Goal: Transaction & Acquisition: Obtain resource

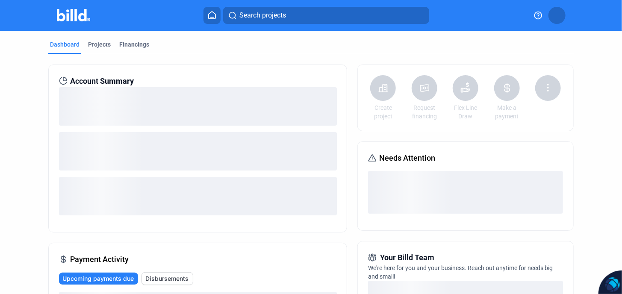
click at [313, 125] on div "loading" at bounding box center [198, 106] width 278 height 38
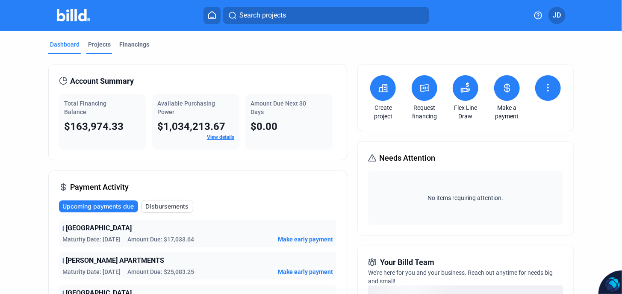
click at [102, 44] on div "Projects" at bounding box center [99, 44] width 23 height 9
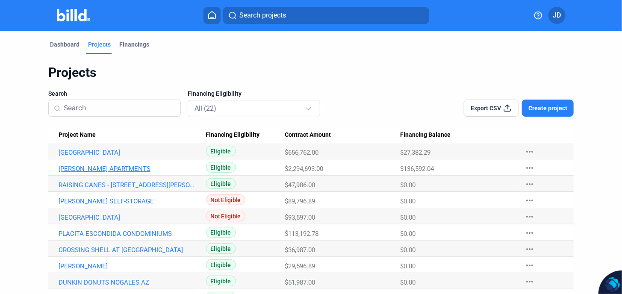
click at [108, 168] on link "[PERSON_NAME] APARTMENTS" at bounding box center [128, 169] width 139 height 8
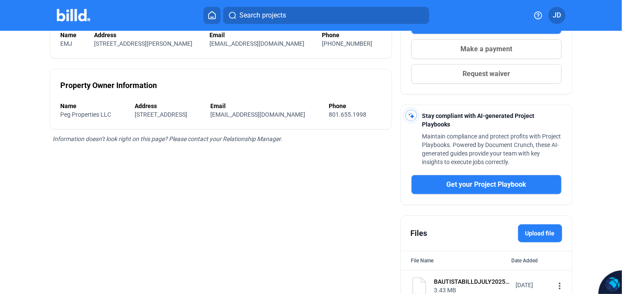
scroll to position [241, 0]
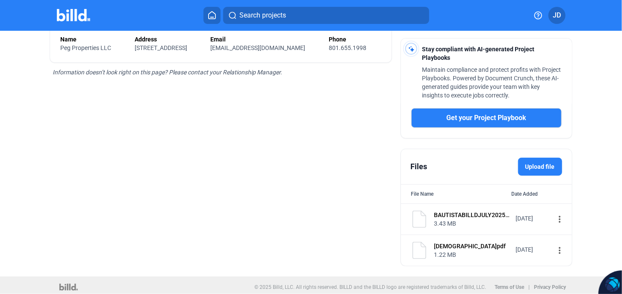
click at [518, 216] on div "[DATE]" at bounding box center [533, 218] width 34 height 9
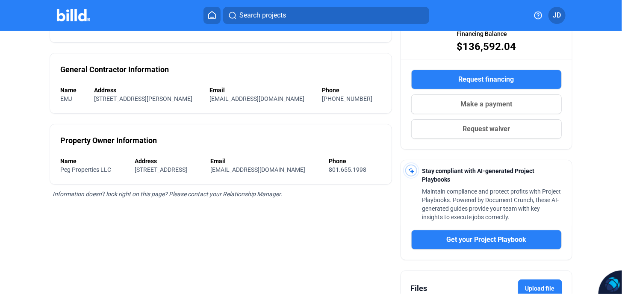
scroll to position [70, 0]
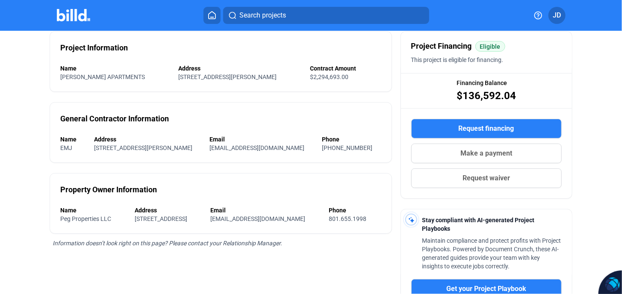
click at [195, 79] on span "[STREET_ADDRESS][PERSON_NAME]" at bounding box center [227, 77] width 98 height 7
click at [173, 148] on span "[STREET_ADDRESS][PERSON_NAME]" at bounding box center [143, 147] width 98 height 7
click at [112, 69] on div "Name" at bounding box center [114, 68] width 109 height 9
click at [191, 146] on span "[STREET_ADDRESS][PERSON_NAME]" at bounding box center [143, 147] width 98 height 7
click at [192, 146] on span "[STREET_ADDRESS][PERSON_NAME]" at bounding box center [143, 147] width 98 height 7
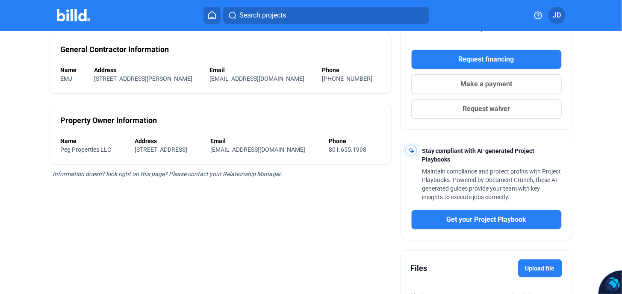
scroll to position [0, 0]
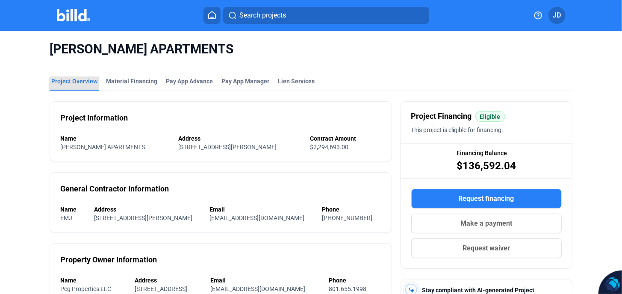
click at [77, 84] on div "Project Overview" at bounding box center [74, 81] width 46 height 9
click at [135, 82] on div "Material Financing" at bounding box center [131, 81] width 51 height 9
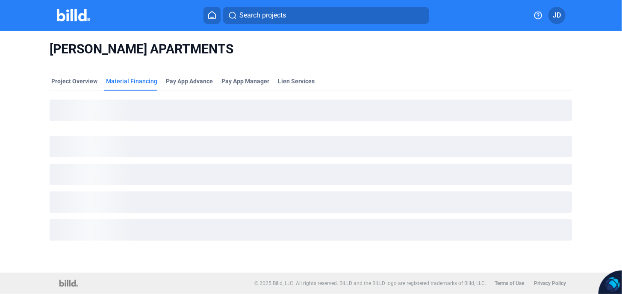
click at [202, 119] on div "loading" at bounding box center [311, 110] width 522 height 21
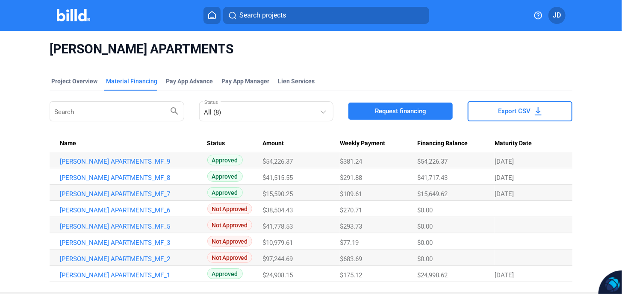
click at [245, 125] on div "Search search All (8) Status Request financing Export CSV Name Status Amount We…" at bounding box center [311, 191] width 522 height 183
click at [113, 161] on link "[PERSON_NAME] APARTMENTS_MF_9" at bounding box center [129, 162] width 139 height 8
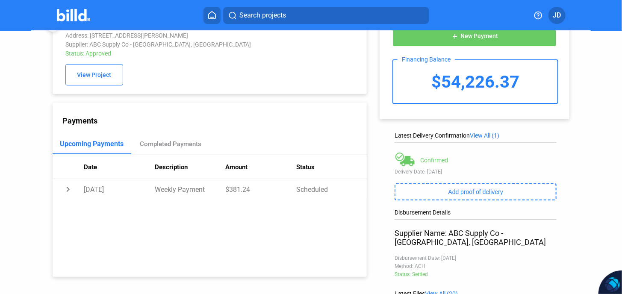
scroll to position [141, 0]
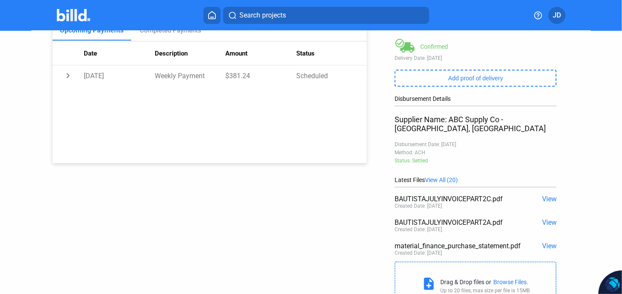
click at [451, 177] on span "View All (20)" at bounding box center [441, 180] width 33 height 7
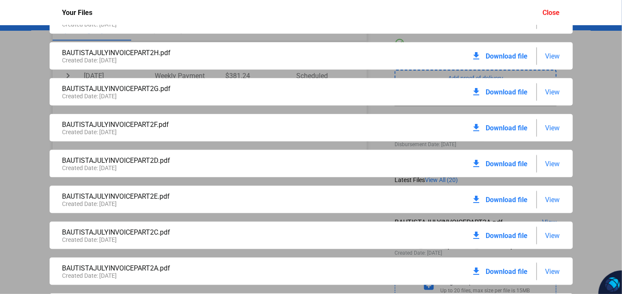
scroll to position [479, 0]
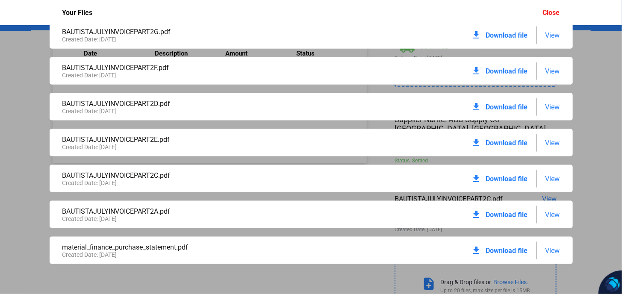
click at [551, 248] on span "View" at bounding box center [552, 251] width 15 height 8
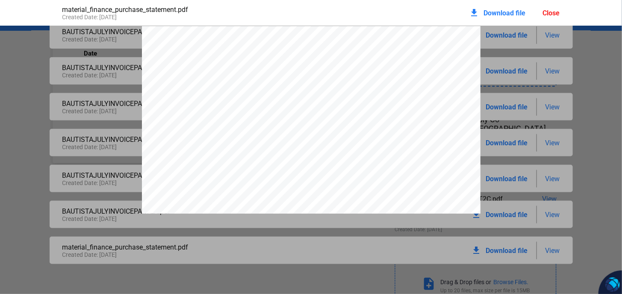
scroll to position [4, 0]
click at [552, 12] on div "Close" at bounding box center [551, 13] width 17 height 8
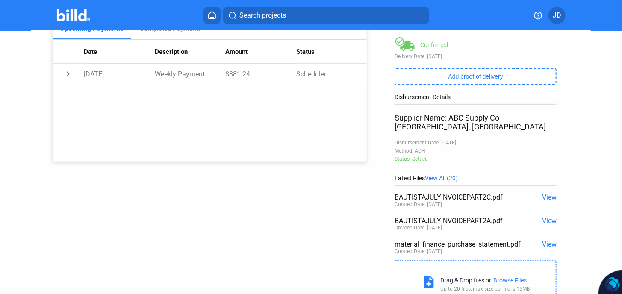
scroll to position [169, 0]
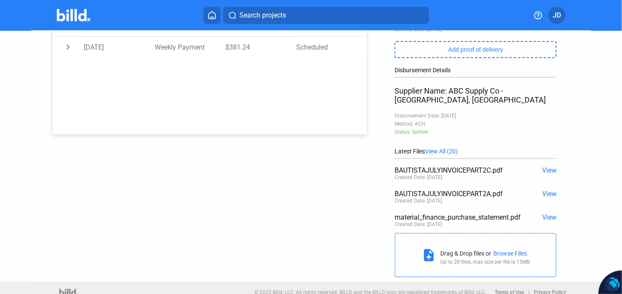
click at [549, 190] on span "View" at bounding box center [549, 194] width 15 height 8
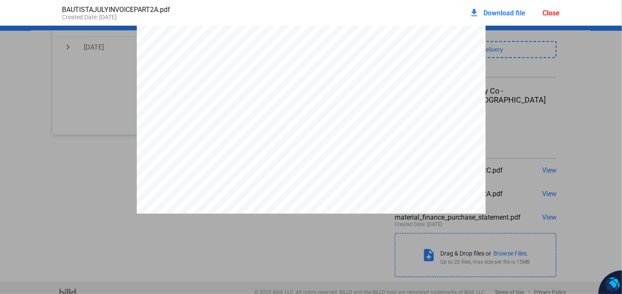
scroll to position [0, 0]
click at [549, 13] on div "Close" at bounding box center [551, 13] width 17 height 8
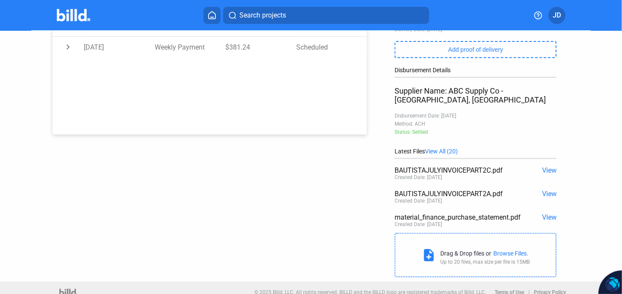
click at [545, 166] on span "View" at bounding box center [549, 170] width 15 height 8
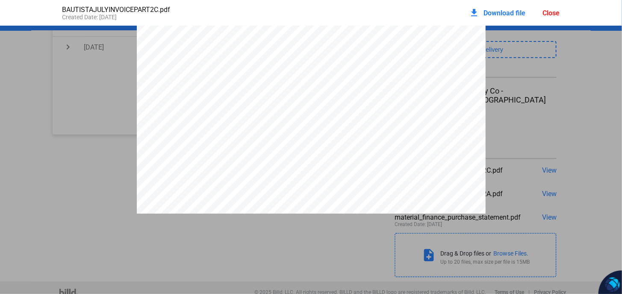
scroll to position [171, 0]
click at [553, 16] on div "Close" at bounding box center [551, 13] width 17 height 8
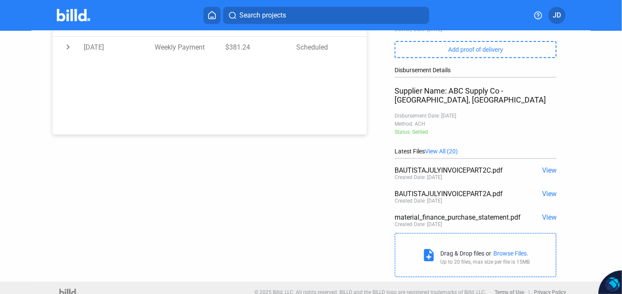
click at [449, 148] on span "View All (20)" at bounding box center [441, 151] width 33 height 7
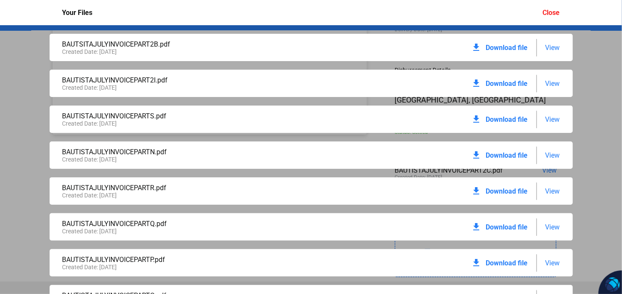
click at [540, 45] on div "download Download file View" at bounding box center [516, 47] width 88 height 19
click at [553, 46] on span "View" at bounding box center [552, 48] width 15 height 8
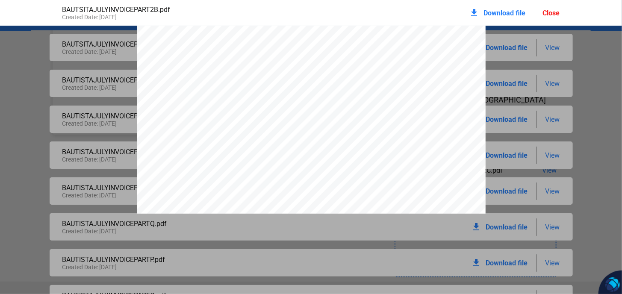
scroll to position [85, 0]
click at [513, 13] on span "Download file" at bounding box center [505, 13] width 42 height 8
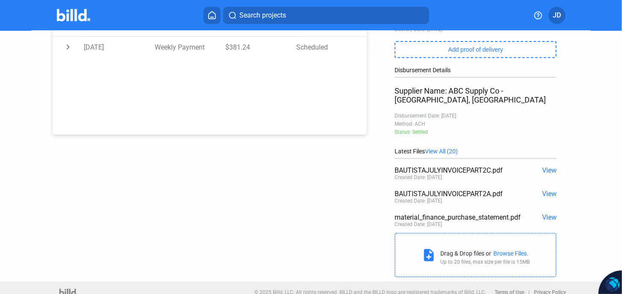
click at [447, 148] on span "View All (20)" at bounding box center [441, 151] width 33 height 7
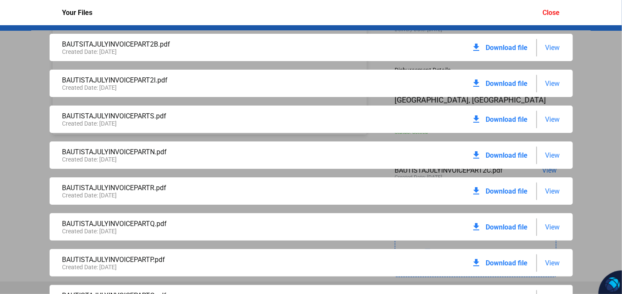
click at [549, 82] on span "View" at bounding box center [552, 84] width 15 height 8
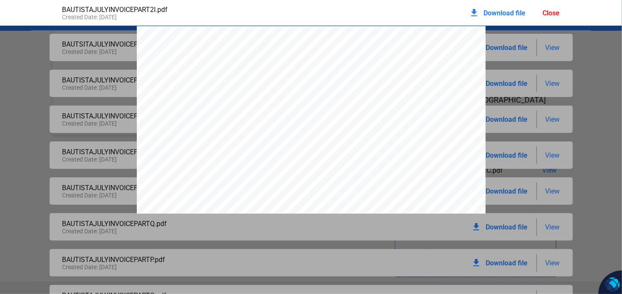
scroll to position [4, 0]
click at [498, 15] on span "Download file" at bounding box center [505, 13] width 42 height 8
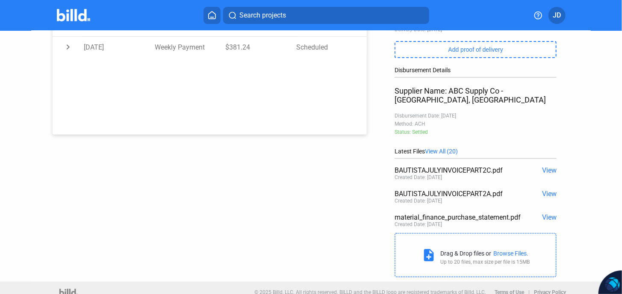
click at [446, 148] on span "View All (20)" at bounding box center [441, 151] width 33 height 7
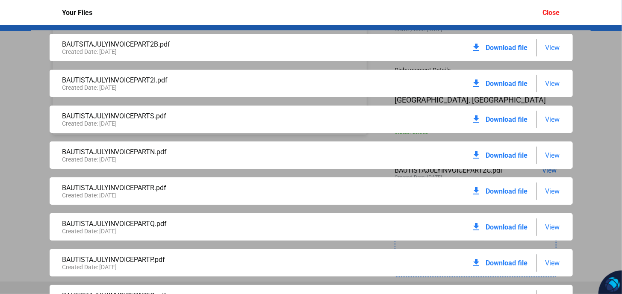
click at [547, 120] on span "View" at bounding box center [552, 119] width 15 height 8
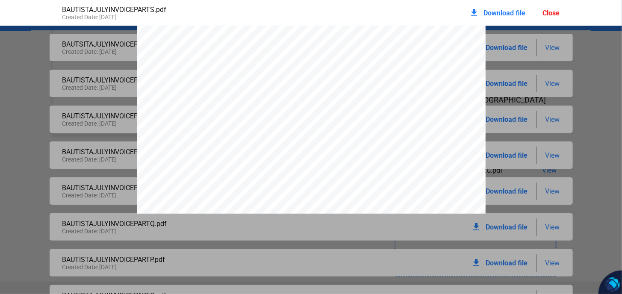
scroll to position [0, 0]
click at [509, 14] on span "Download file" at bounding box center [505, 13] width 42 height 8
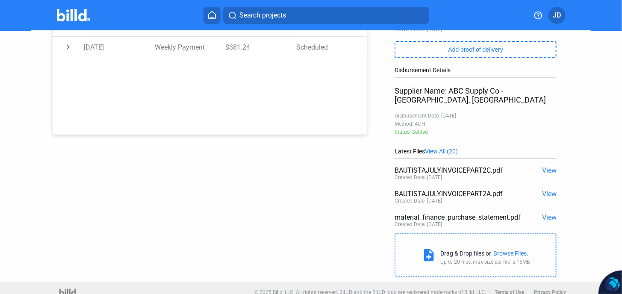
click at [445, 148] on span "View All (20)" at bounding box center [441, 151] width 33 height 7
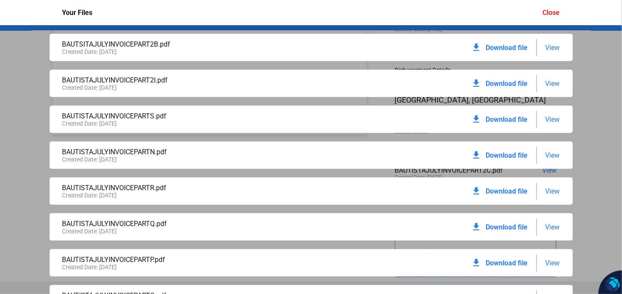
click at [508, 156] on span "Download file" at bounding box center [507, 155] width 42 height 8
click at [511, 192] on span "Download file" at bounding box center [507, 191] width 42 height 8
click at [510, 227] on span "Download file" at bounding box center [507, 227] width 42 height 8
click at [511, 227] on span "Download file" at bounding box center [507, 227] width 42 height 8
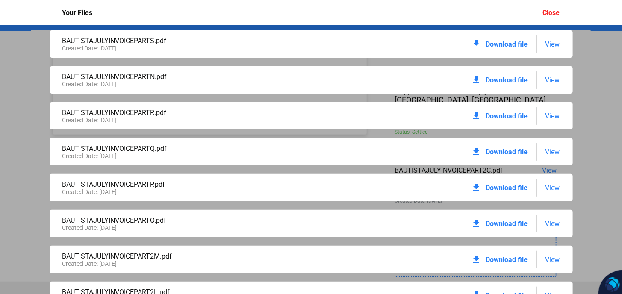
scroll to position [85, 0]
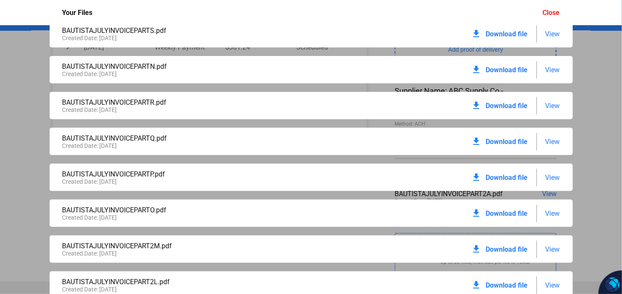
click at [501, 214] on span "Download file" at bounding box center [507, 213] width 42 height 8
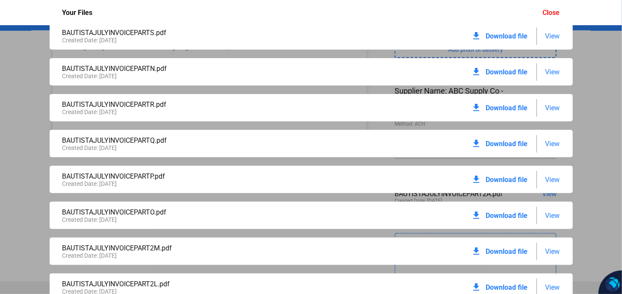
scroll to position [114, 0]
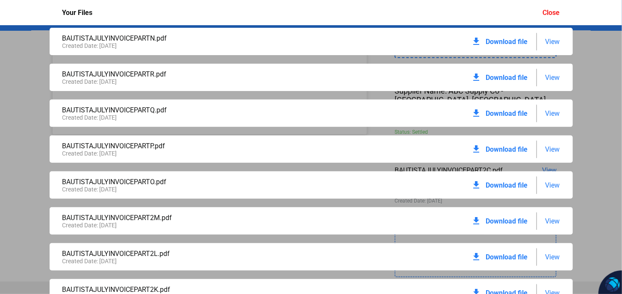
click at [503, 224] on span "Download file" at bounding box center [507, 221] width 42 height 8
click at [493, 218] on span "Download file" at bounding box center [507, 221] width 42 height 8
click at [501, 257] on span "Download file" at bounding box center [507, 257] width 42 height 8
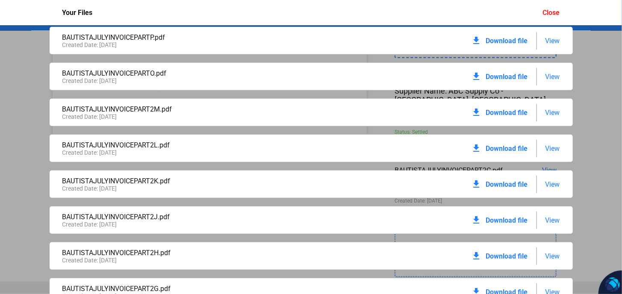
scroll to position [228, 0]
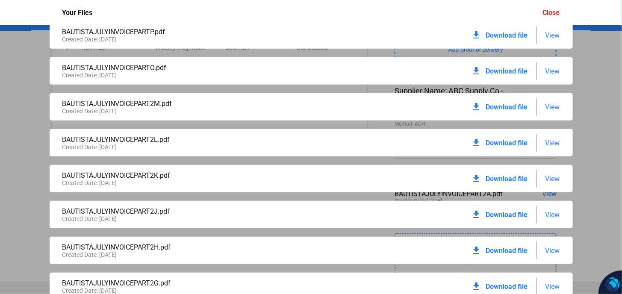
click at [498, 180] on span "Download file" at bounding box center [507, 179] width 42 height 8
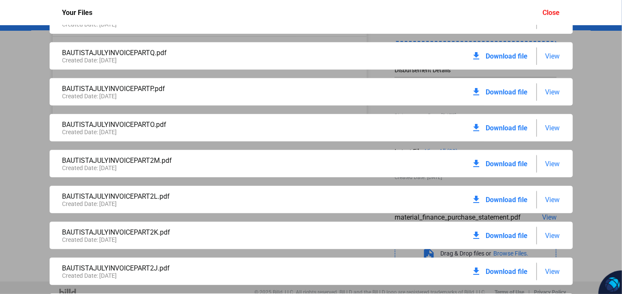
scroll to position [199, 0]
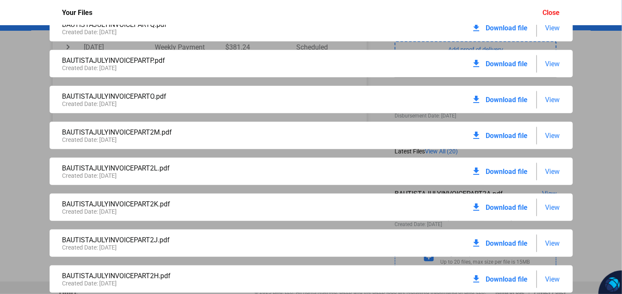
click at [511, 242] on span "Download file" at bounding box center [507, 243] width 42 height 8
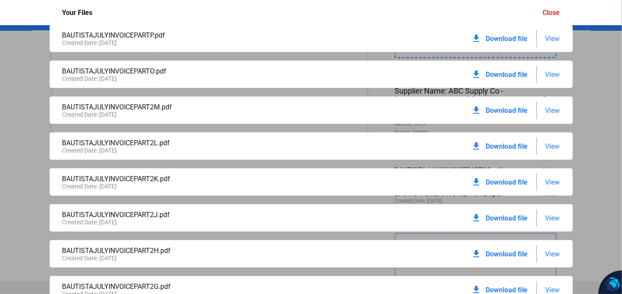
scroll to position [256, 0]
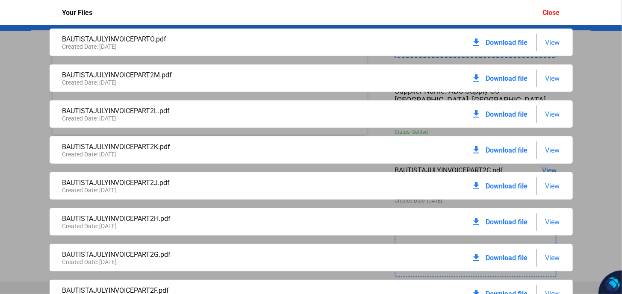
click at [506, 223] on span "Download file" at bounding box center [507, 222] width 42 height 8
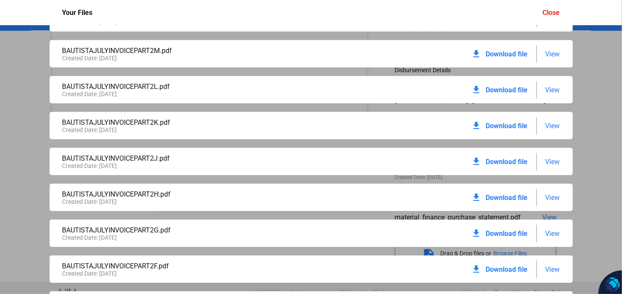
scroll to position [285, 0]
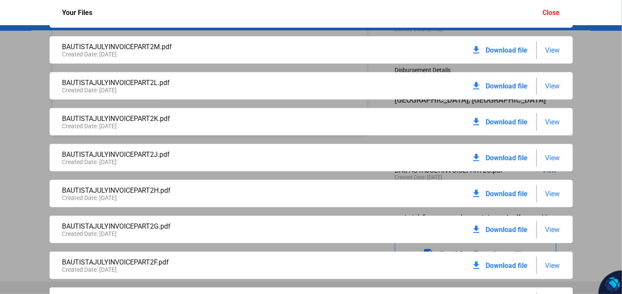
click at [510, 229] on span "Download file" at bounding box center [507, 230] width 42 height 8
click at [510, 267] on span "Download file" at bounding box center [507, 266] width 42 height 8
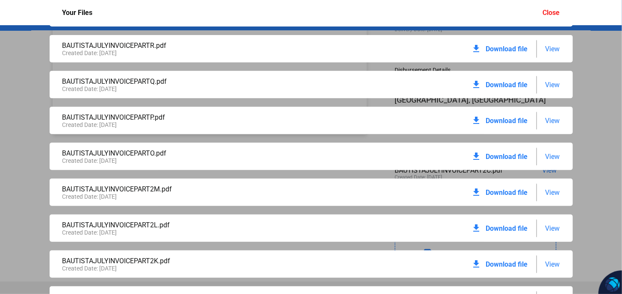
scroll to position [0, 0]
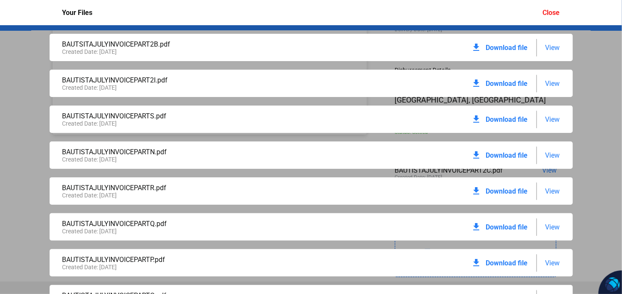
click at [552, 16] on div "Close" at bounding box center [551, 13] width 17 height 8
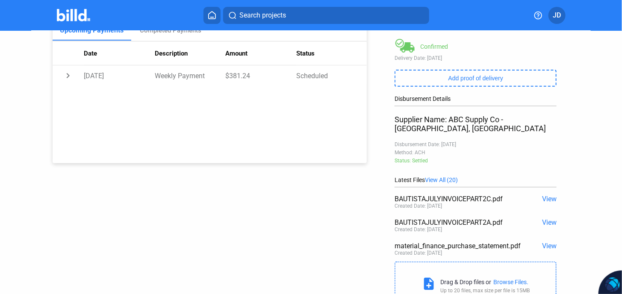
scroll to position [169, 0]
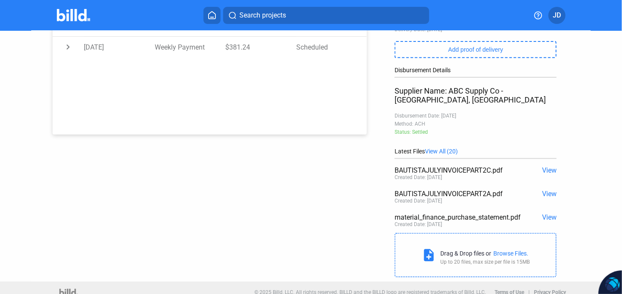
click at [549, 213] on span "View" at bounding box center [549, 217] width 15 height 8
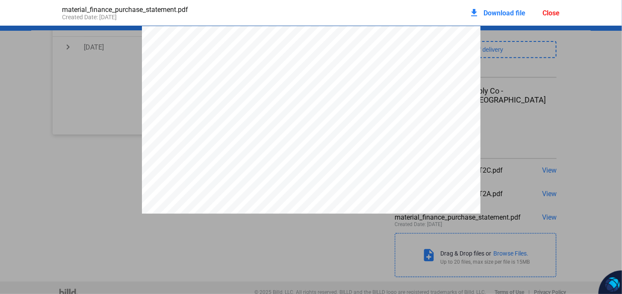
scroll to position [4, 0]
click at [495, 11] on span "Download file" at bounding box center [505, 13] width 42 height 8
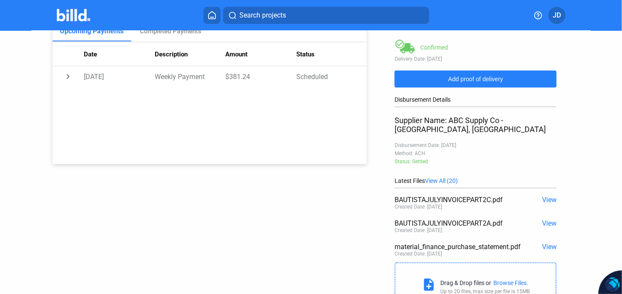
scroll to position [112, 0]
